Goal: Transaction & Acquisition: Purchase product/service

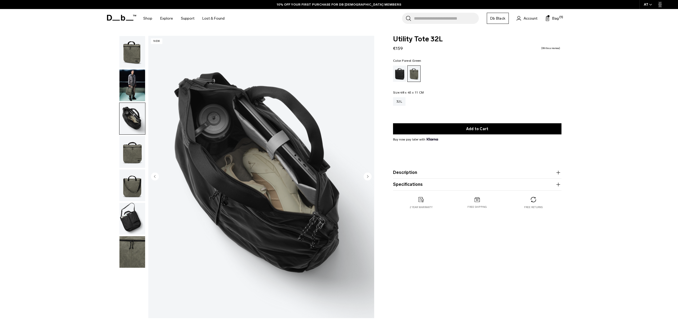
click at [364, 171] on img "3 / 7" at bounding box center [261, 177] width 226 height 282
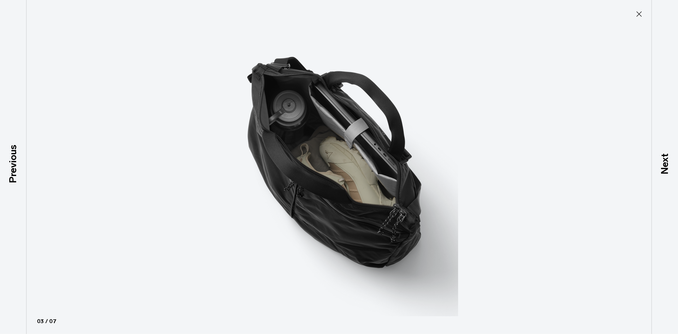
drag, startPoint x: 639, startPoint y: 14, endPoint x: 635, endPoint y: 15, distance: 4.0
click at [639, 14] on icon at bounding box center [638, 13] width 5 height 5
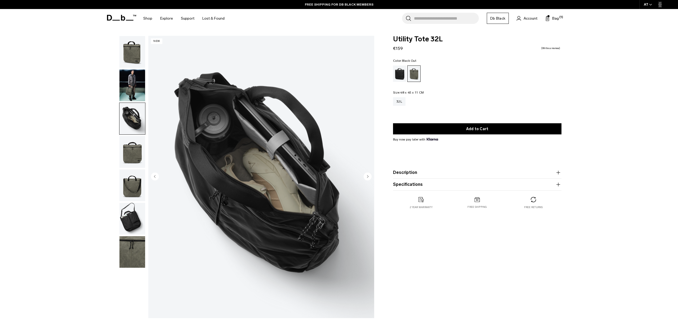
click at [398, 73] on div "Black Out" at bounding box center [400, 73] width 14 height 16
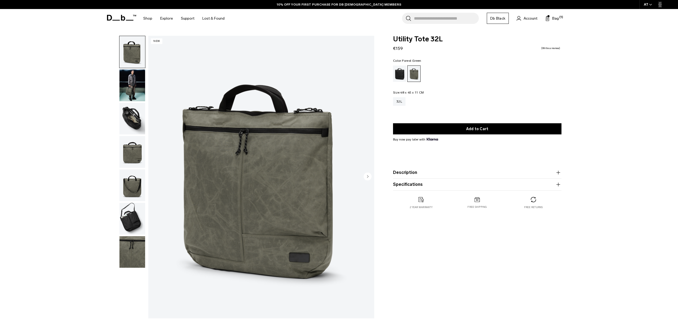
click at [120, 24] on span at bounding box center [121, 18] width 29 height 20
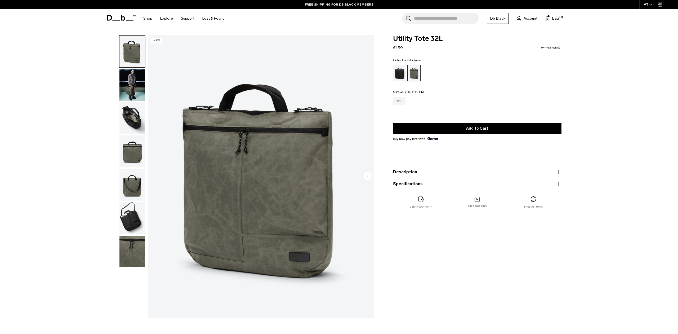
click at [133, 94] on img "button" at bounding box center [132, 85] width 26 height 32
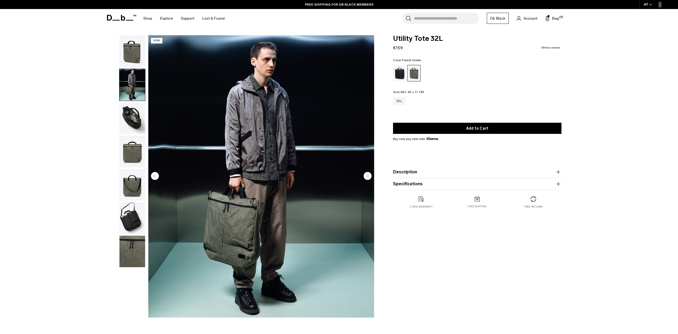
click at [133, 117] on img "button" at bounding box center [132, 118] width 26 height 32
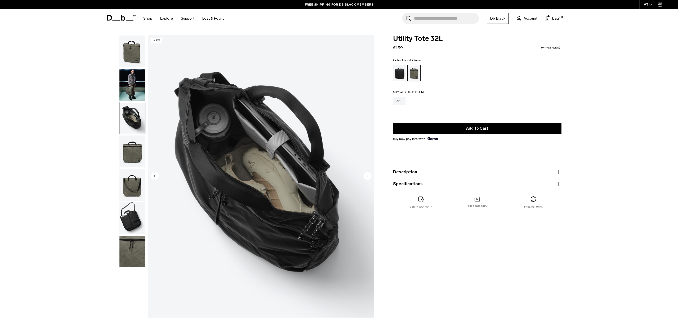
click at [136, 155] on img "button" at bounding box center [132, 151] width 26 height 32
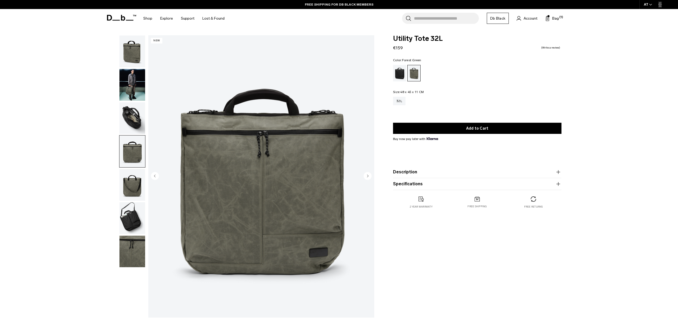
click at [140, 190] on img "button" at bounding box center [132, 185] width 26 height 32
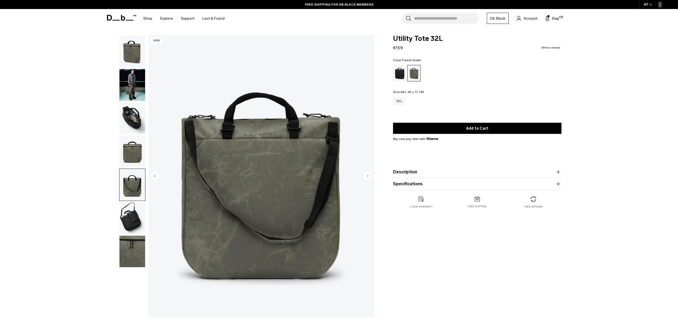
click at [133, 224] on img "button" at bounding box center [132, 218] width 26 height 32
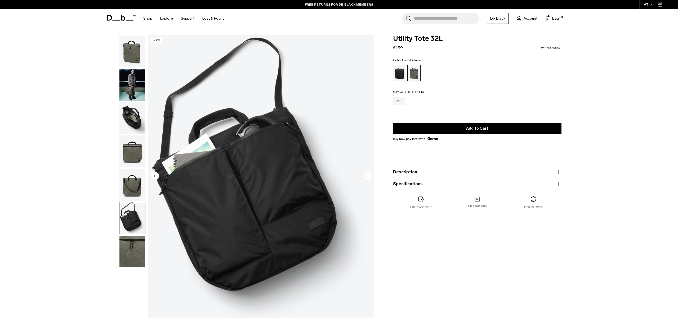
click at [138, 250] on img "button" at bounding box center [132, 251] width 26 height 32
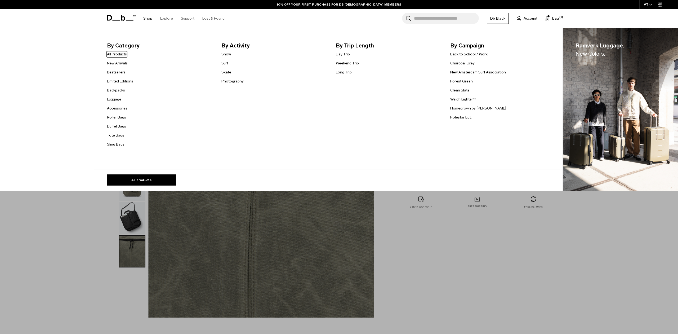
click at [113, 53] on link "All Products" at bounding box center [117, 54] width 20 height 6
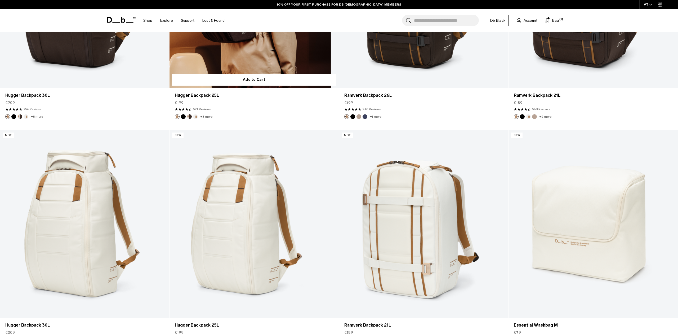
scroll to position [1538, 0]
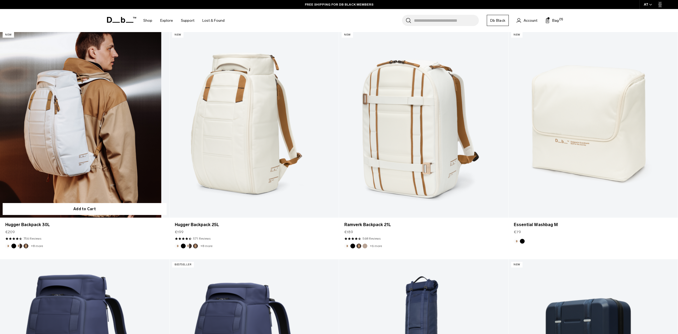
click at [106, 157] on link "Hugger Backpack 30L" at bounding box center [84, 123] width 169 height 188
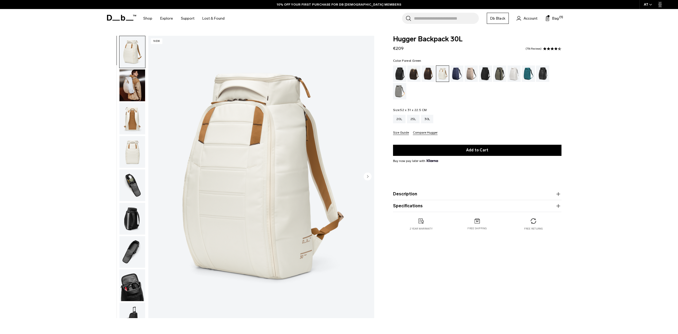
click at [501, 73] on div "Forest Green" at bounding box center [500, 73] width 14 height 16
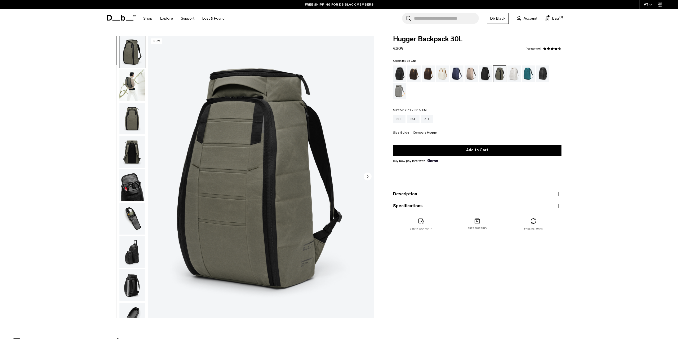
click at [403, 73] on div "Black Out" at bounding box center [400, 73] width 14 height 16
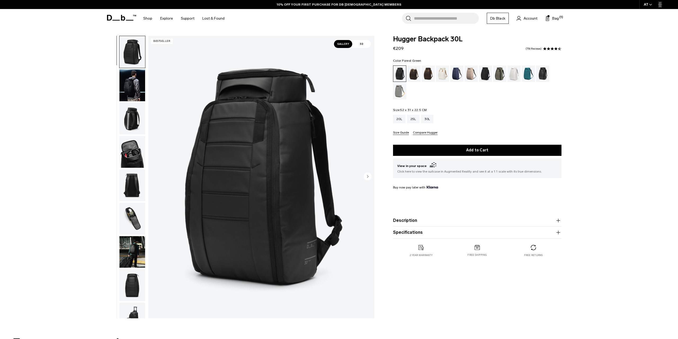
click at [501, 75] on div "Forest Green" at bounding box center [500, 73] width 14 height 16
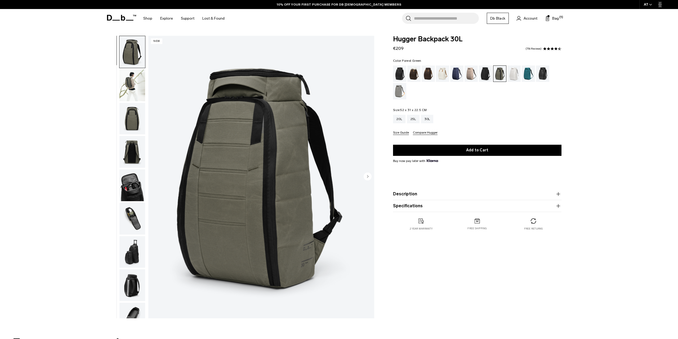
click at [369, 177] on circle "Next slide" at bounding box center [368, 176] width 8 height 8
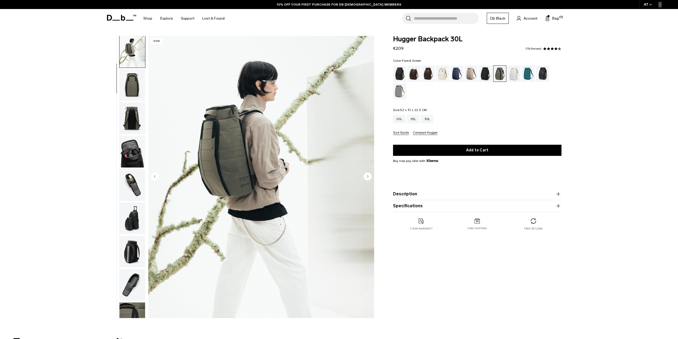
click at [368, 177] on circle "Next slide" at bounding box center [368, 176] width 8 height 8
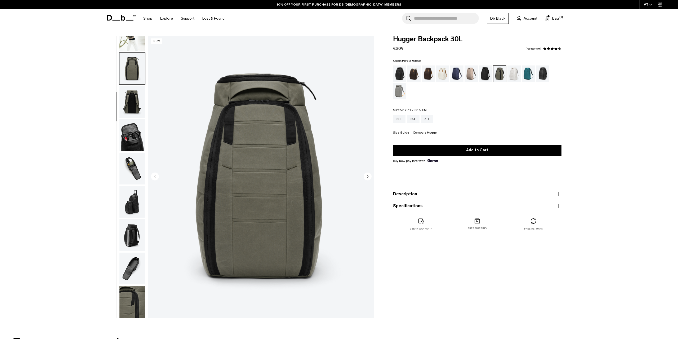
click at [368, 177] on circle "Next slide" at bounding box center [368, 176] width 8 height 8
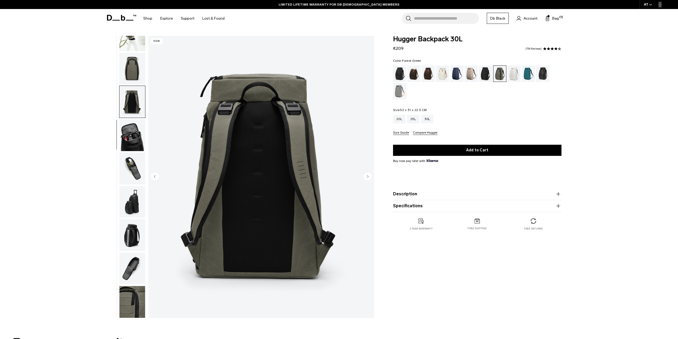
click at [135, 271] on img "button" at bounding box center [132, 268] width 26 height 32
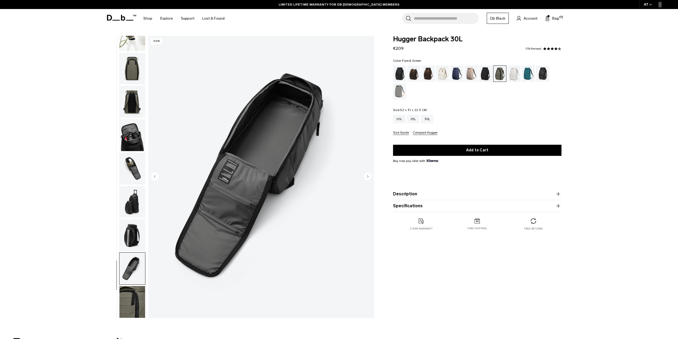
click at [135, 286] on img "button" at bounding box center [132, 302] width 26 height 32
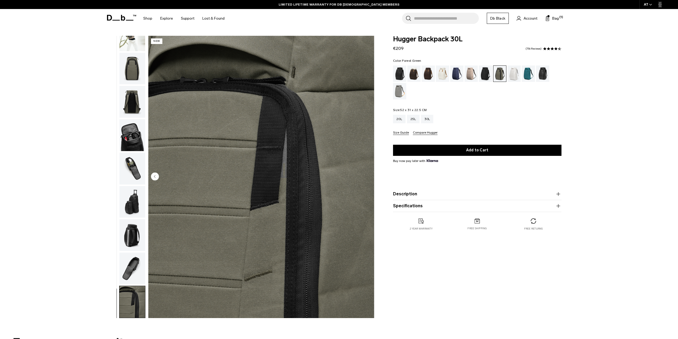
click at [136, 71] on img "button" at bounding box center [132, 69] width 26 height 32
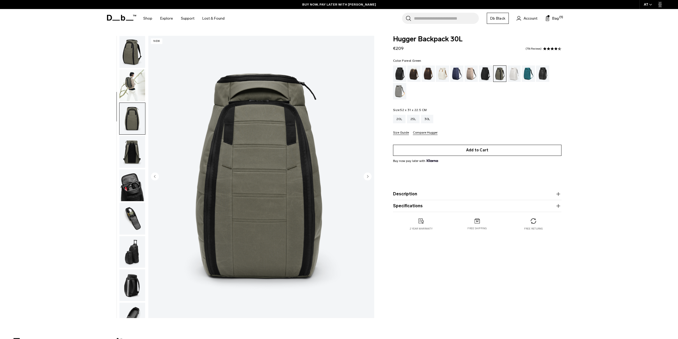
scroll to position [0, 0]
click at [481, 150] on button "Add to Cart" at bounding box center [477, 150] width 168 height 11
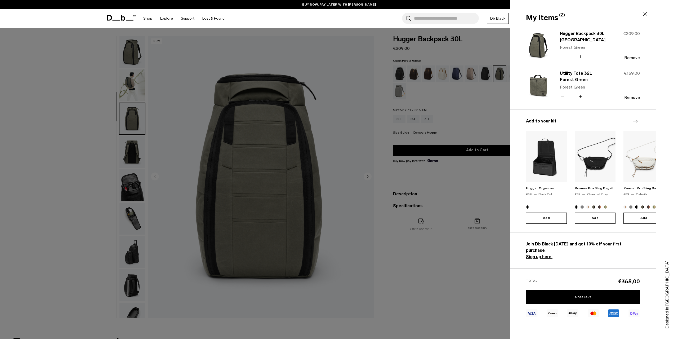
click at [642, 13] on icon at bounding box center [645, 14] width 6 height 6
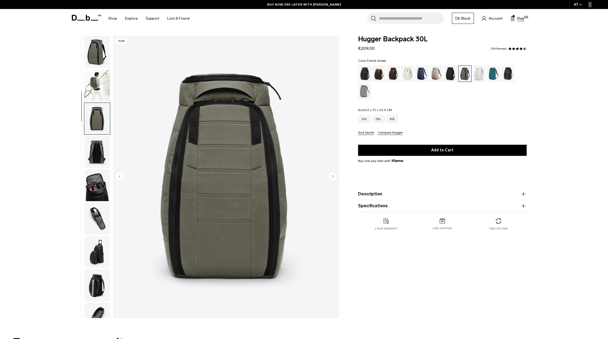
click at [523, 18] on span "Bag" at bounding box center [520, 19] width 7 height 6
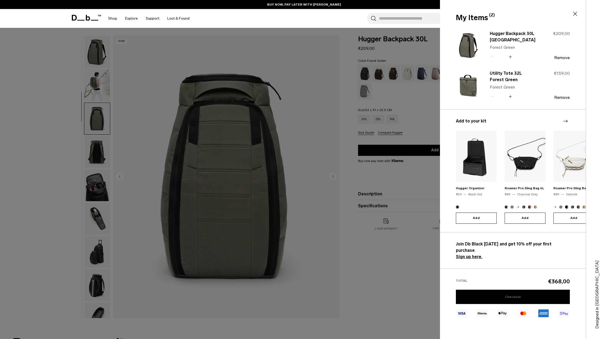
click at [497, 291] on link "Checkout" at bounding box center [513, 296] width 114 height 14
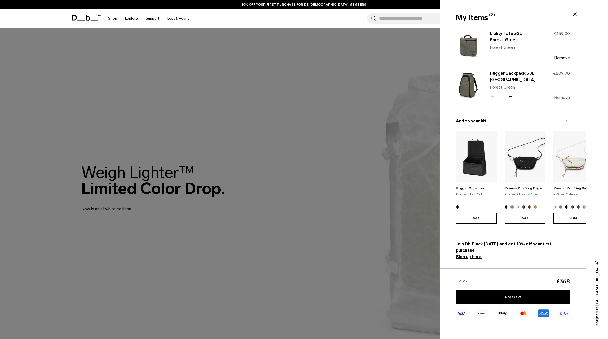
click at [559, 98] on button "Remove" at bounding box center [562, 97] width 16 height 5
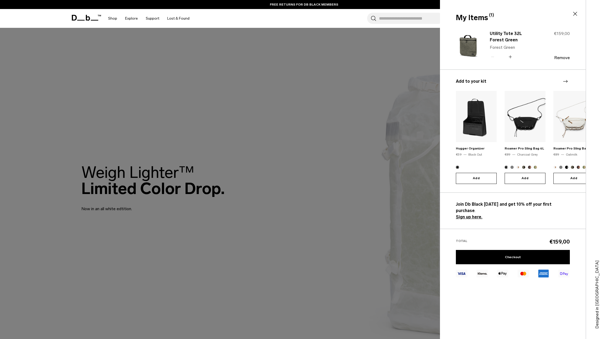
click at [307, 48] on div at bounding box center [304, 169] width 608 height 339
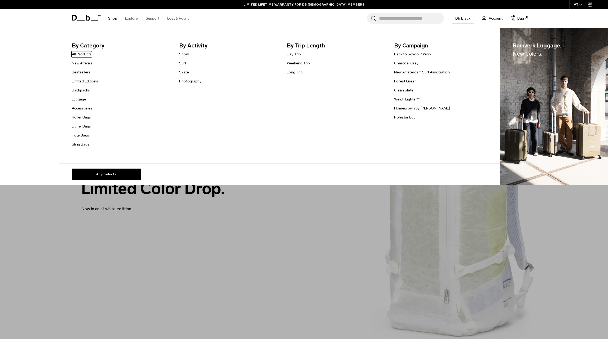
click at [109, 16] on link "Shop" at bounding box center [112, 18] width 9 height 19
click at [80, 56] on link "All Products" at bounding box center [82, 54] width 20 height 6
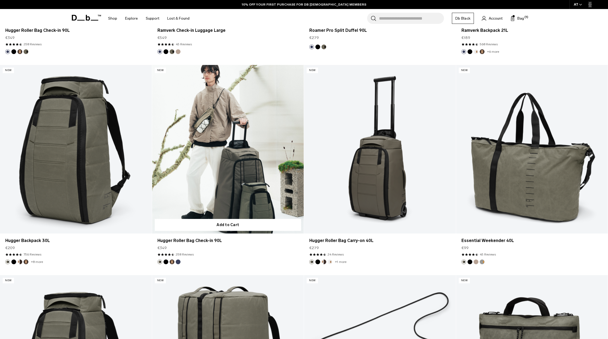
scroll to position [1988, 0]
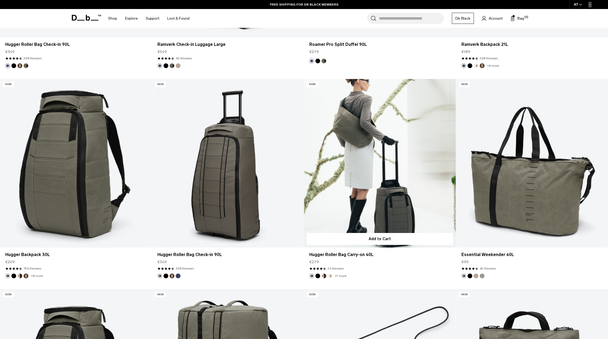
click at [336, 181] on link "Hugger Roller Bag Carry-on 40L" at bounding box center [380, 163] width 152 height 168
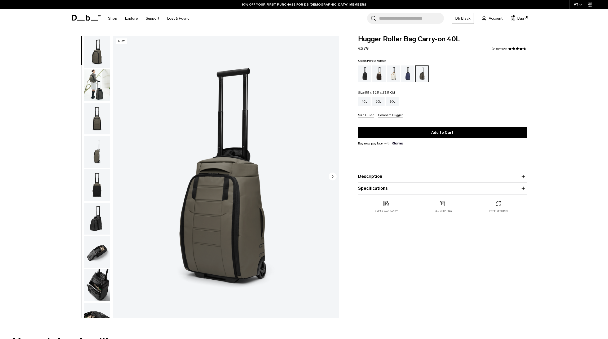
click at [97, 116] on img "button" at bounding box center [97, 119] width 26 height 32
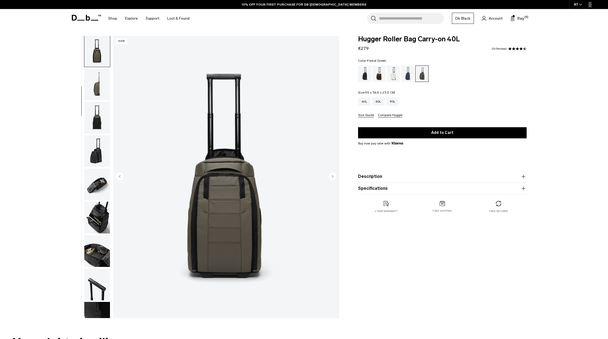
click at [100, 160] on img "button" at bounding box center [97, 151] width 26 height 32
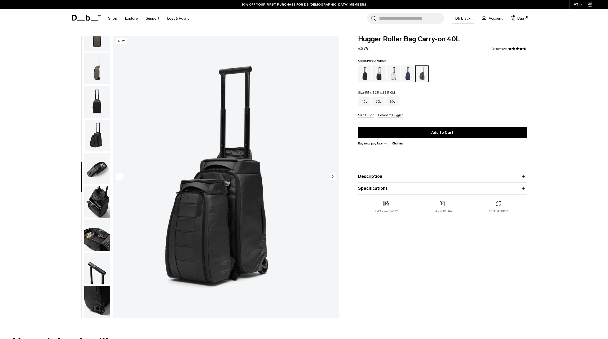
click at [98, 190] on img "button" at bounding box center [97, 202] width 26 height 32
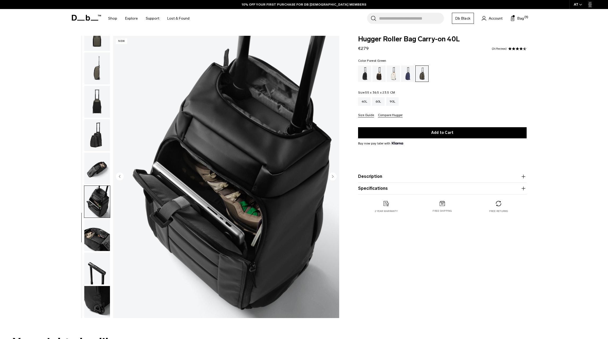
click at [96, 170] on img "button" at bounding box center [97, 169] width 26 height 32
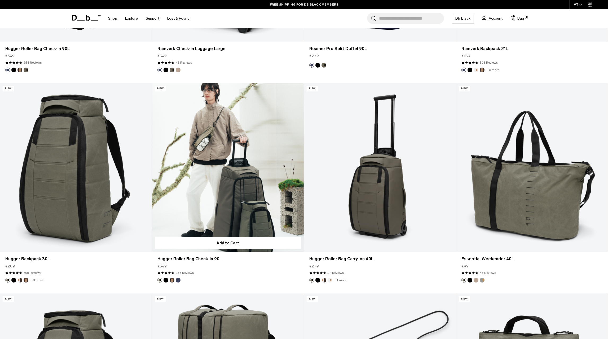
scroll to position [2297, 0]
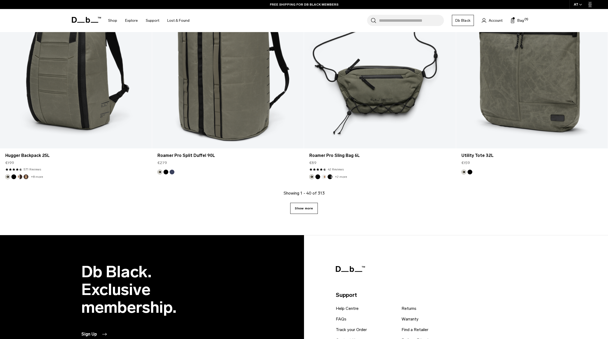
click at [304, 205] on link "Show more" at bounding box center [303, 208] width 27 height 11
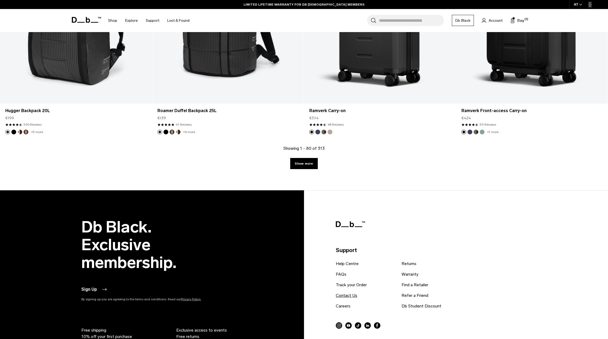
scroll to position [4360, 0]
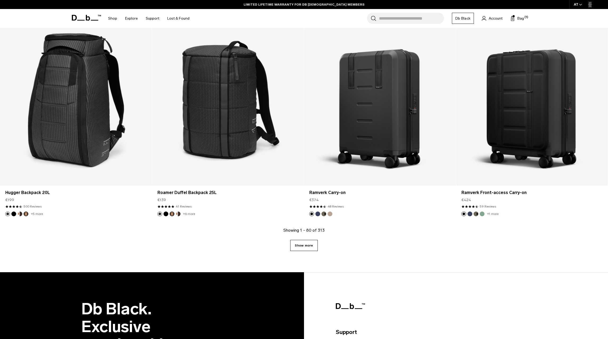
click at [302, 241] on link "Show more" at bounding box center [303, 245] width 27 height 11
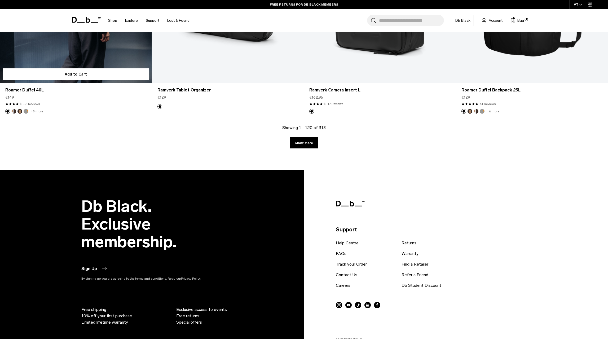
scroll to position [6442, 0]
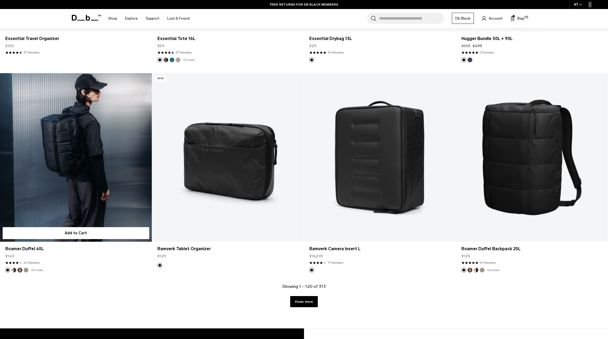
click at [88, 138] on link "Roamer Duffel 40L" at bounding box center [76, 157] width 152 height 168
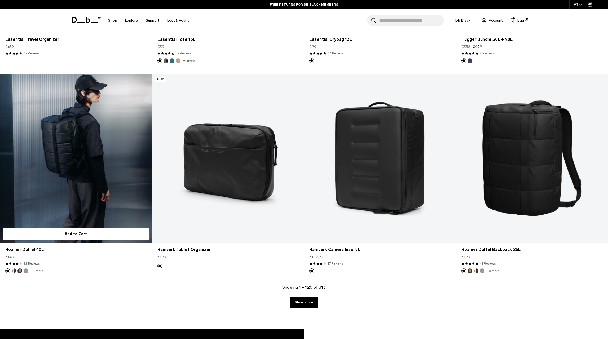
scroll to position [6403, 0]
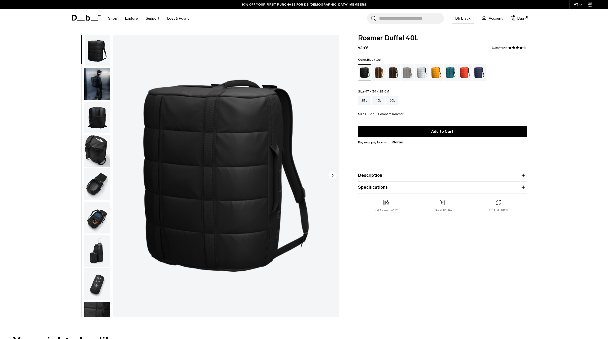
click at [334, 179] on circle "Next slide" at bounding box center [332, 175] width 8 height 8
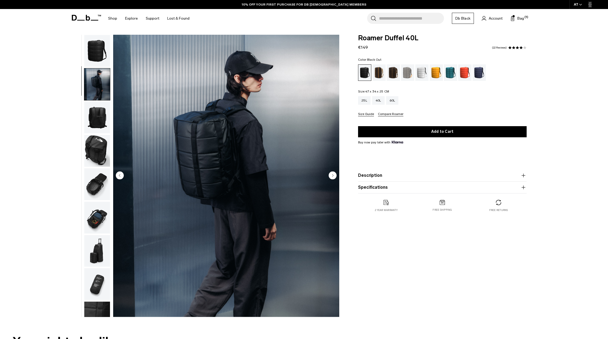
scroll to position [19, 0]
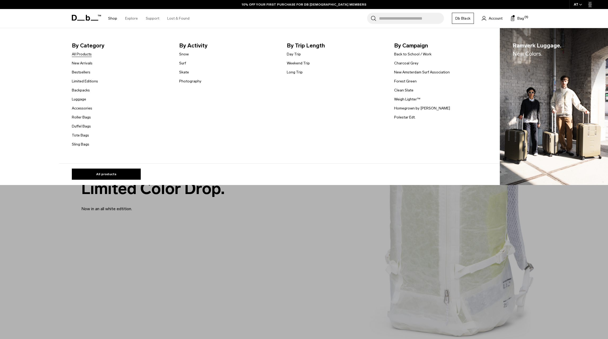
click at [89, 54] on link "All Products" at bounding box center [82, 54] width 20 height 6
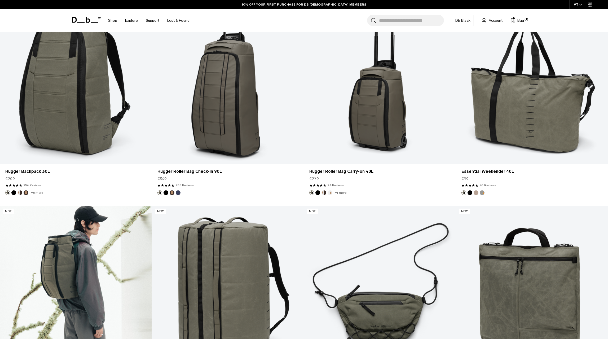
scroll to position [1995, 0]
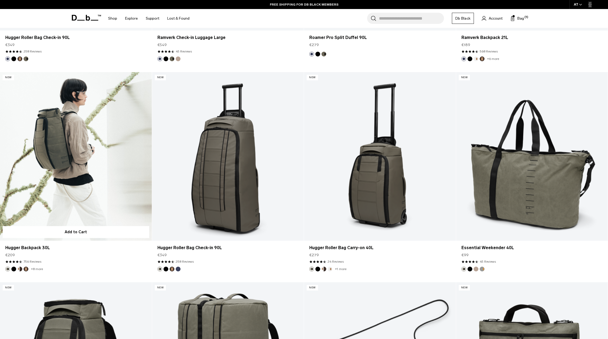
click at [105, 171] on link "Hugger Backpack 30L" at bounding box center [76, 156] width 152 height 168
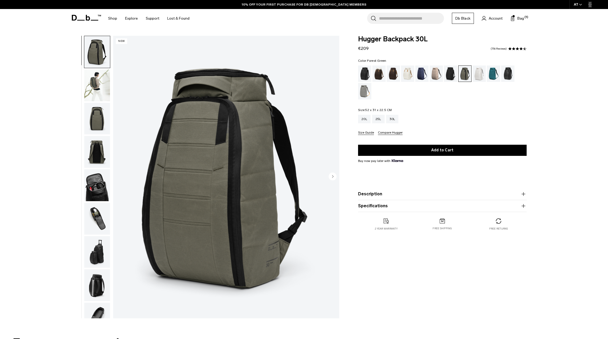
click at [98, 216] on img "button" at bounding box center [97, 219] width 26 height 32
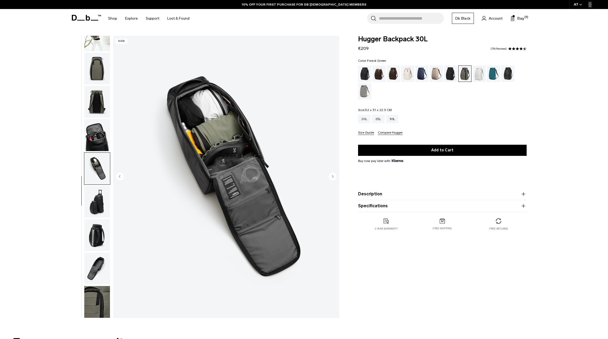
click at [99, 244] on img "button" at bounding box center [97, 235] width 26 height 32
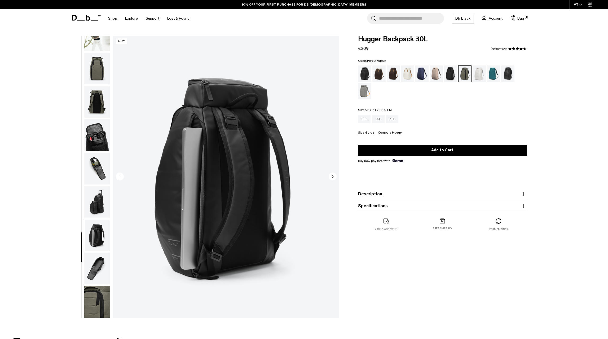
click at [96, 255] on img "button" at bounding box center [97, 268] width 26 height 32
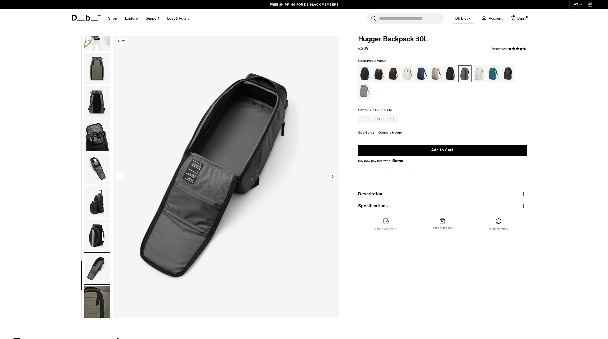
click at [99, 202] on img "button" at bounding box center [97, 202] width 26 height 32
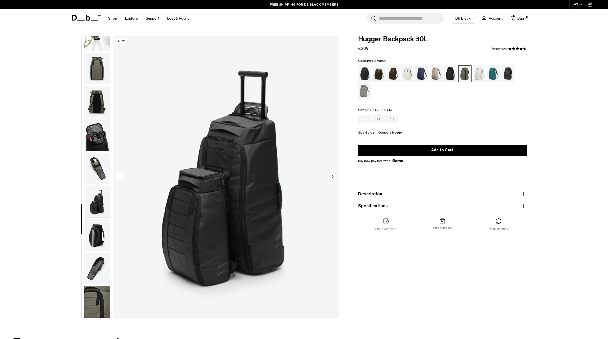
scroll to position [0, 0]
click at [520, 19] on span "Bag" at bounding box center [520, 19] width 7 height 6
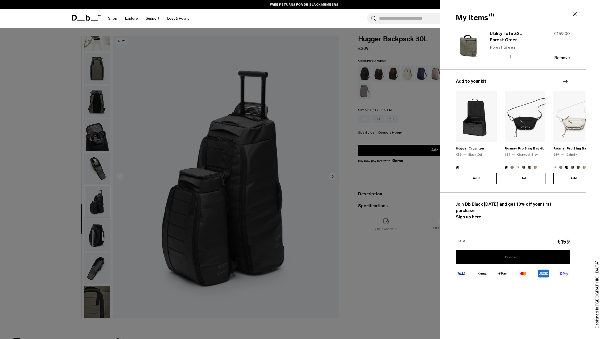
click at [504, 250] on link "Checkout" at bounding box center [513, 257] width 114 height 14
click at [512, 250] on link "Checkout" at bounding box center [513, 257] width 114 height 14
